Goal: Information Seeking & Learning: Learn about a topic

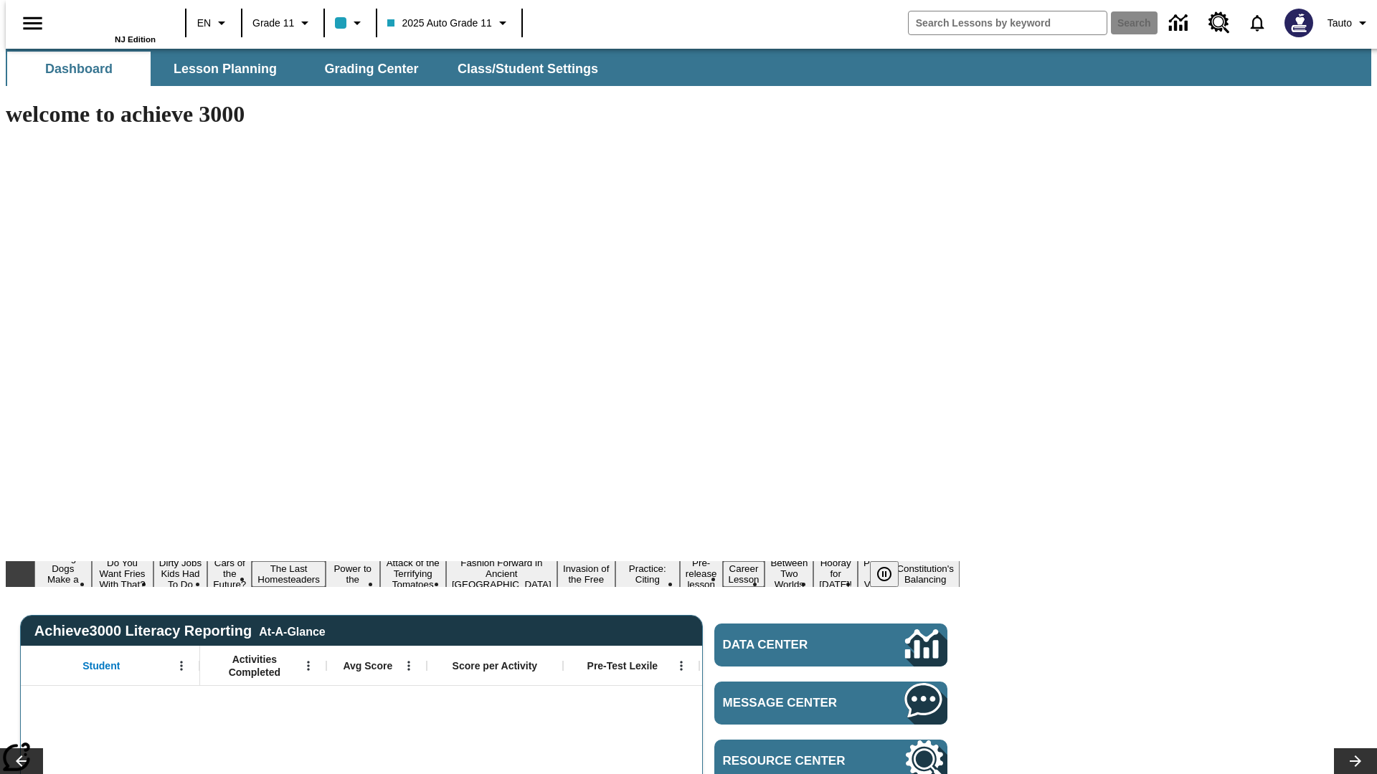
type input "-1"
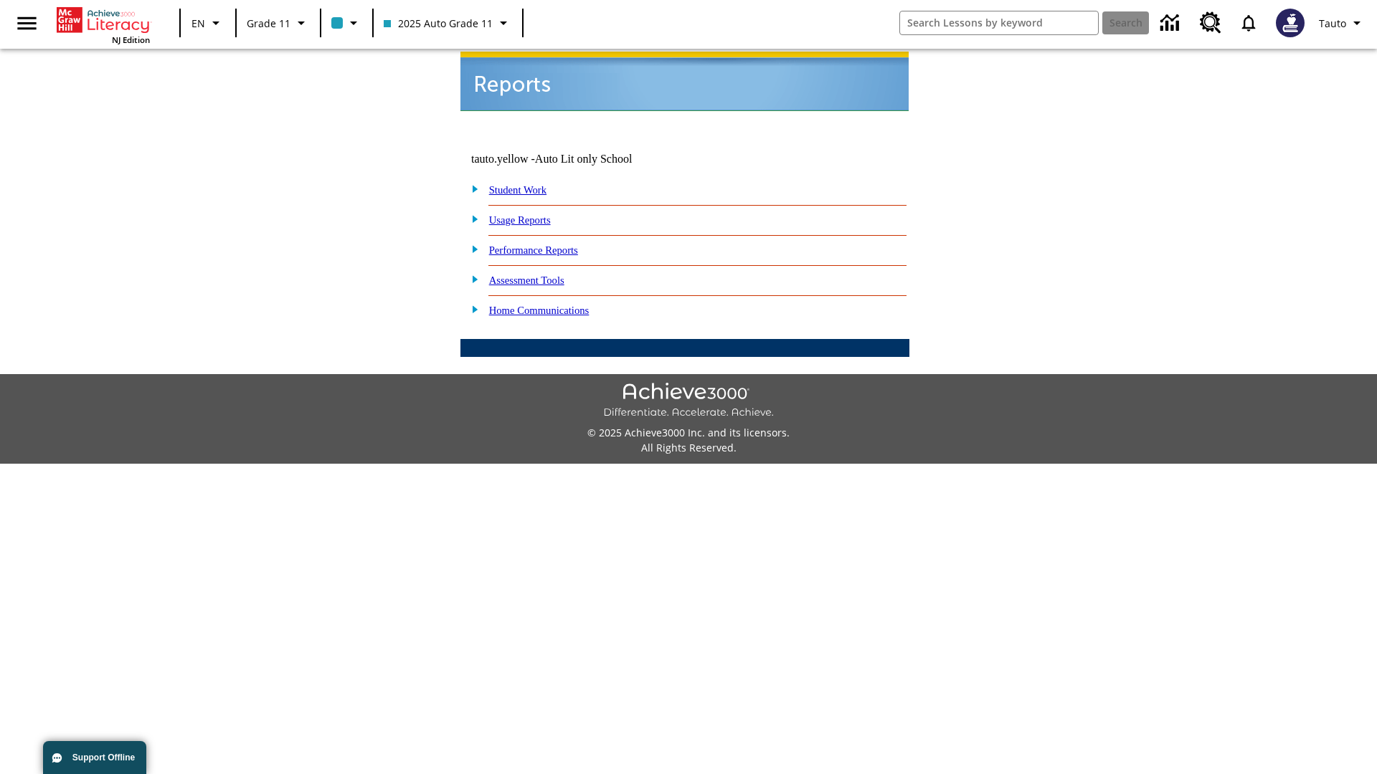
click at [530, 214] on link "Usage Reports" at bounding box center [520, 219] width 62 height 11
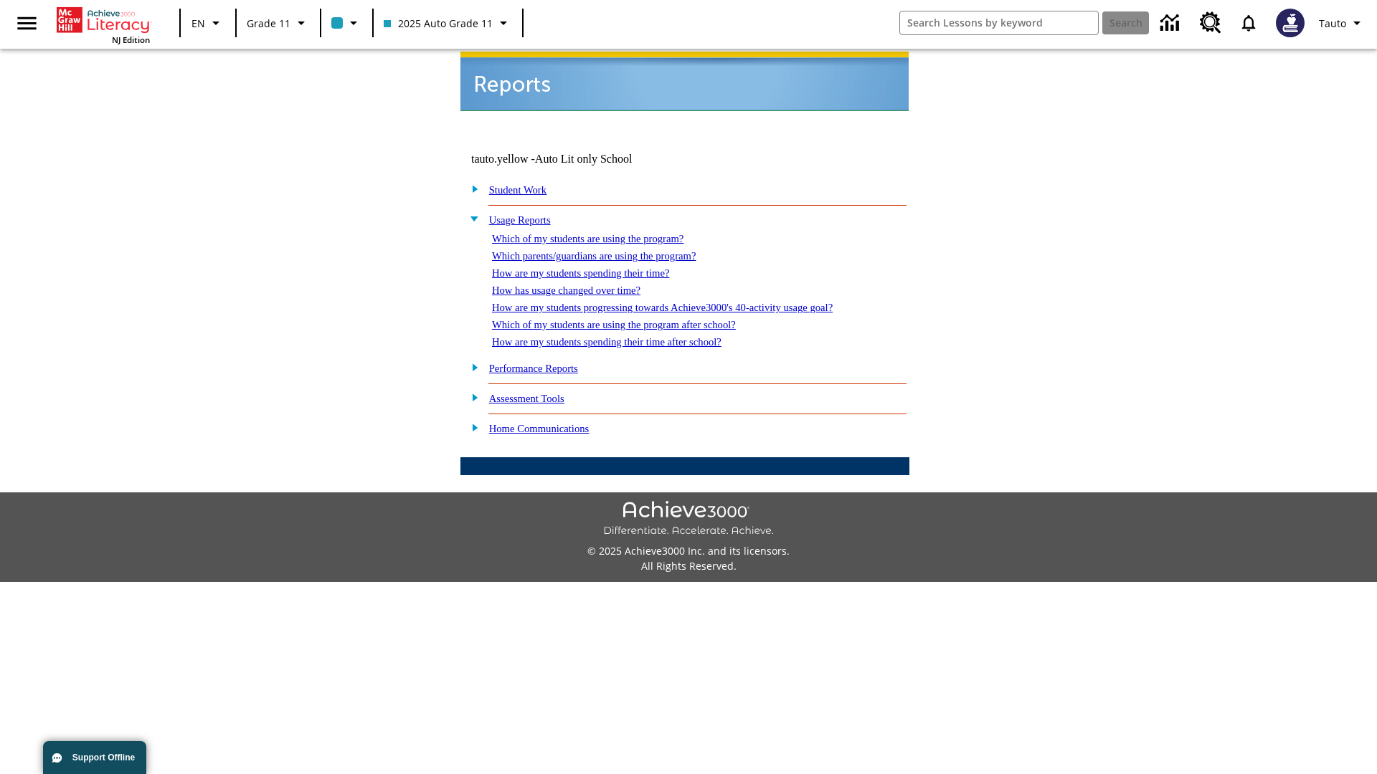
click at [602, 233] on link "Which of my students are using the program?" at bounding box center [587, 238] width 191 height 11
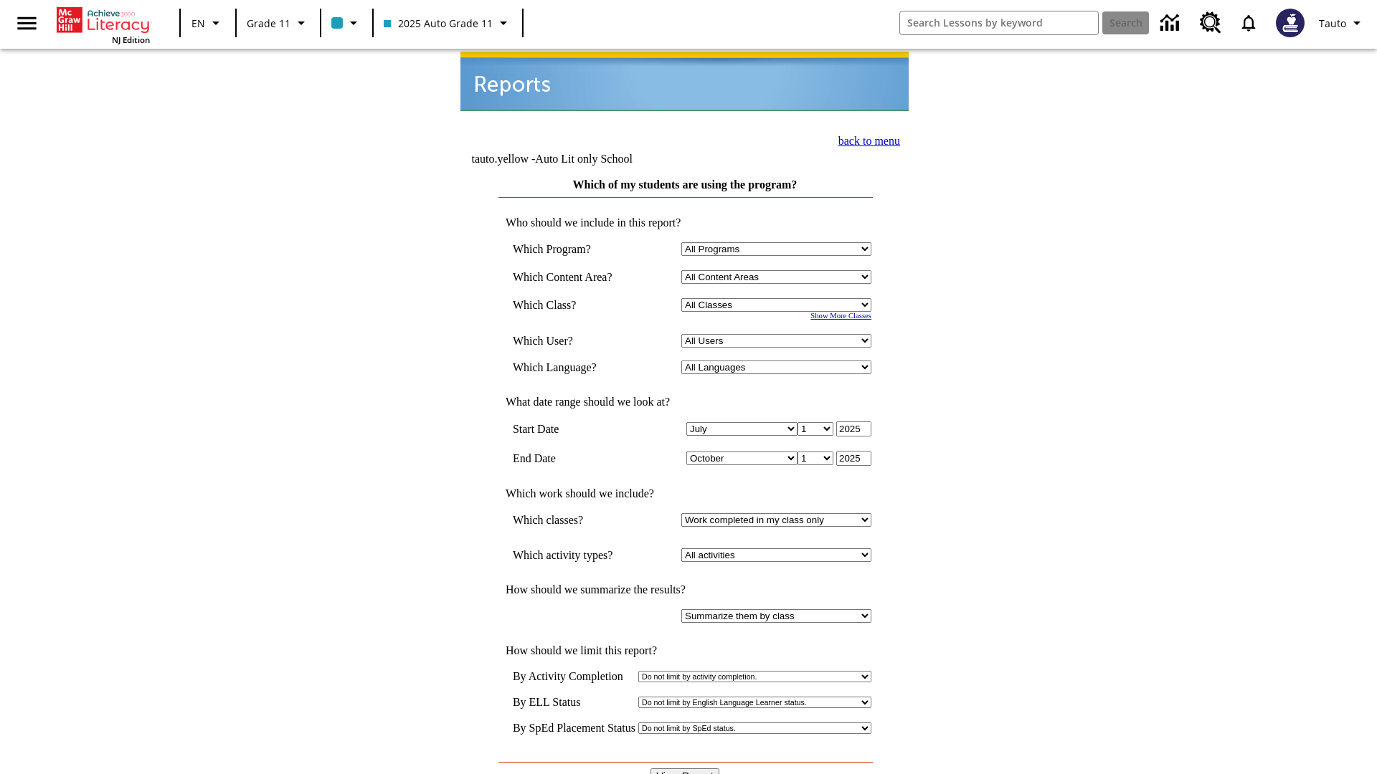
click at [686, 769] on input "View Report" at bounding box center [684, 777] width 69 height 16
click at [865, 139] on link "back to menu" at bounding box center [869, 141] width 62 height 12
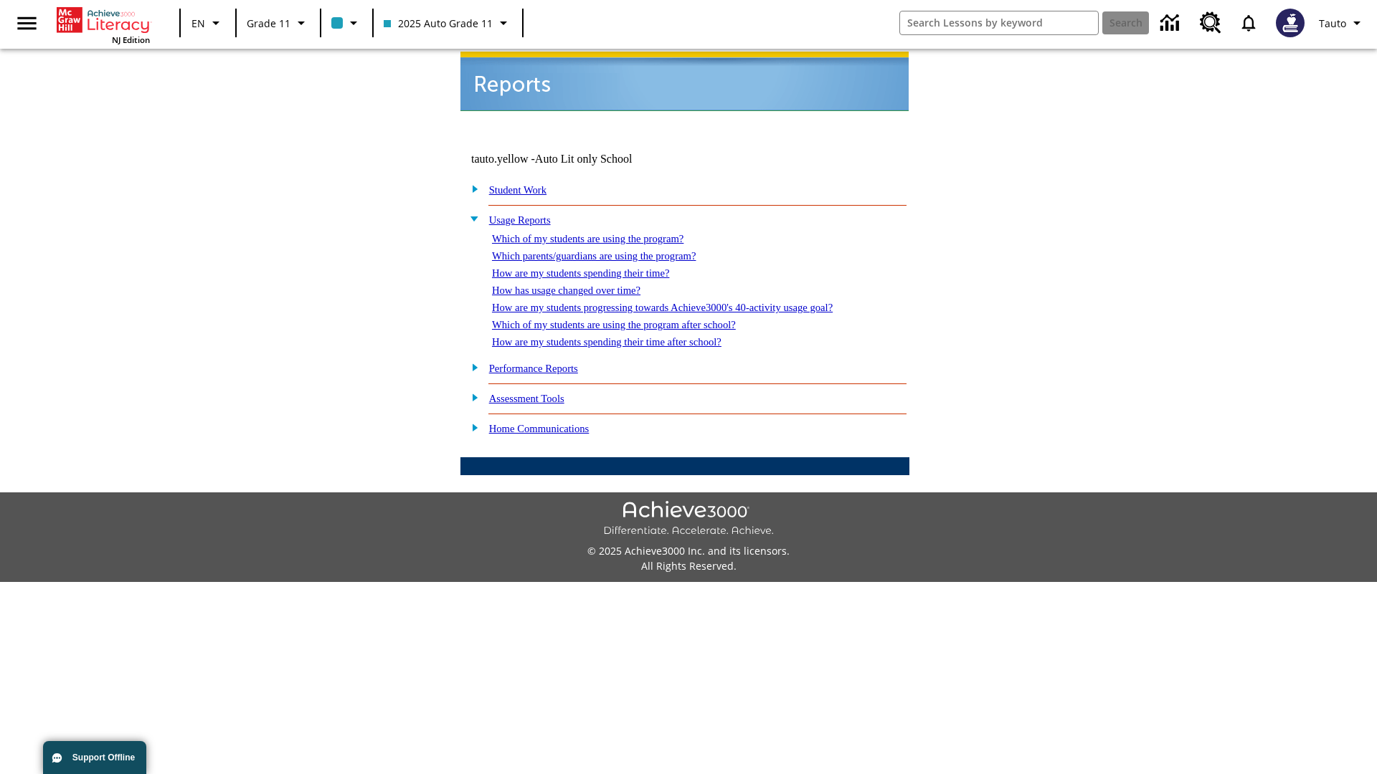
click at [594, 267] on link "How are my students spending their time?" at bounding box center [580, 272] width 177 height 11
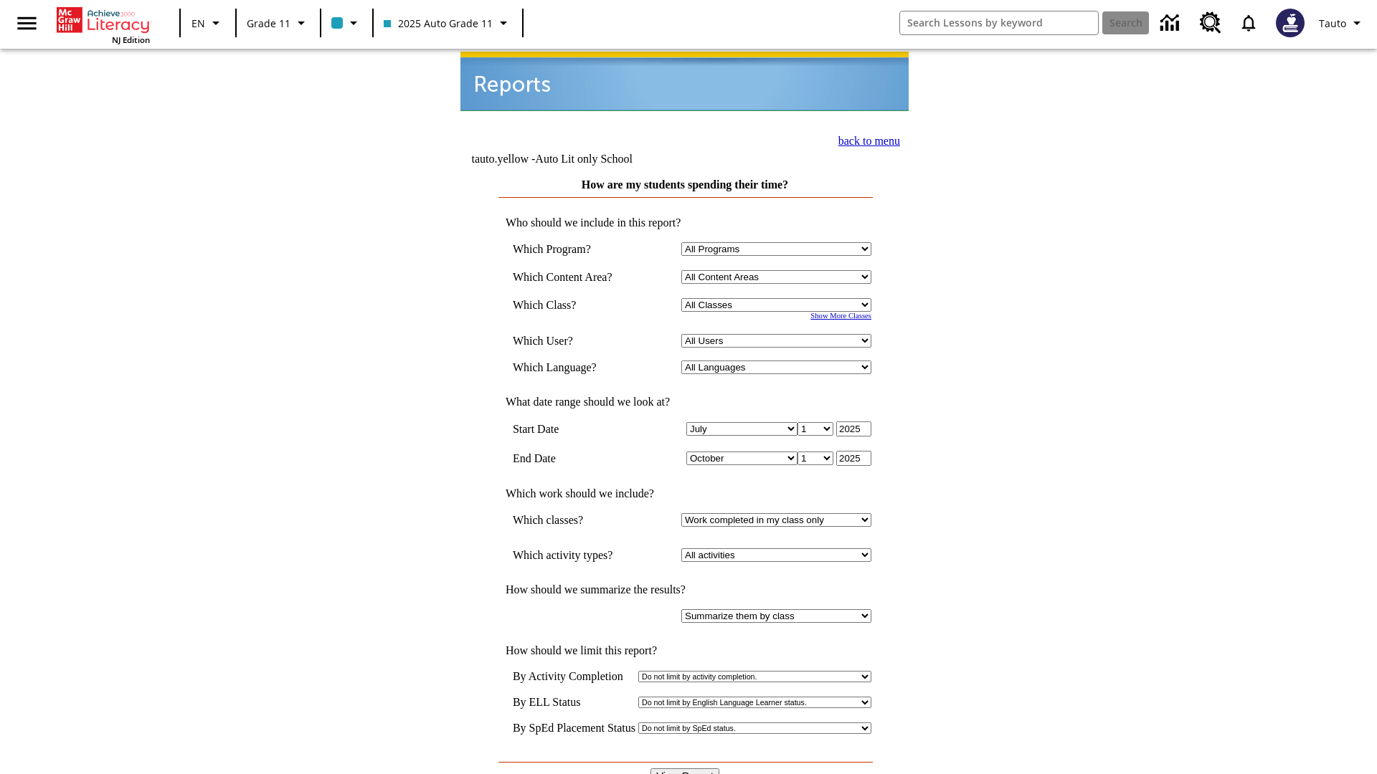
click at [865, 139] on link "back to menu" at bounding box center [869, 141] width 62 height 12
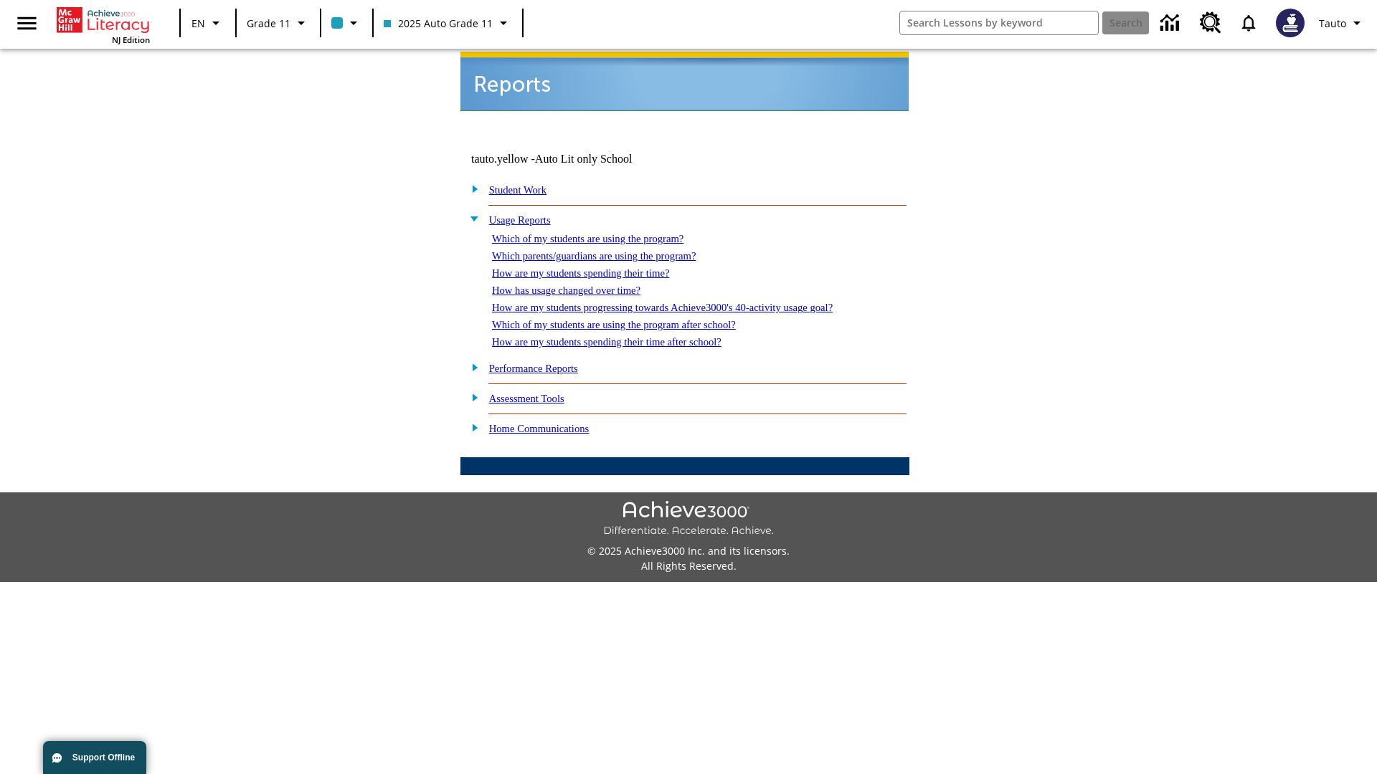
click at [624, 336] on link "How are my students spending their time after school?" at bounding box center [606, 341] width 229 height 11
